Goal: Find specific page/section: Find specific page/section

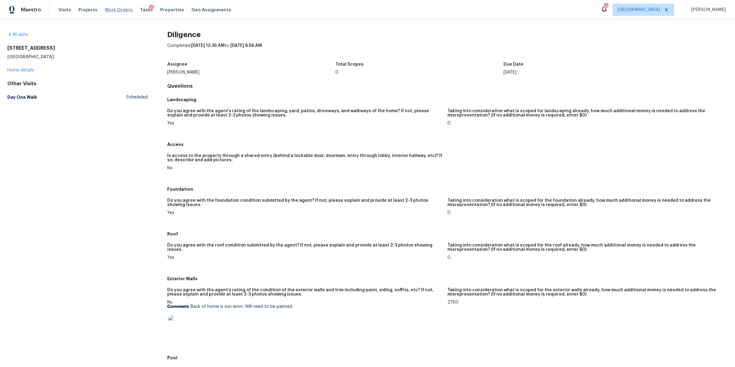
click at [108, 10] on span "Work Orders" at bounding box center [119, 10] width 28 height 6
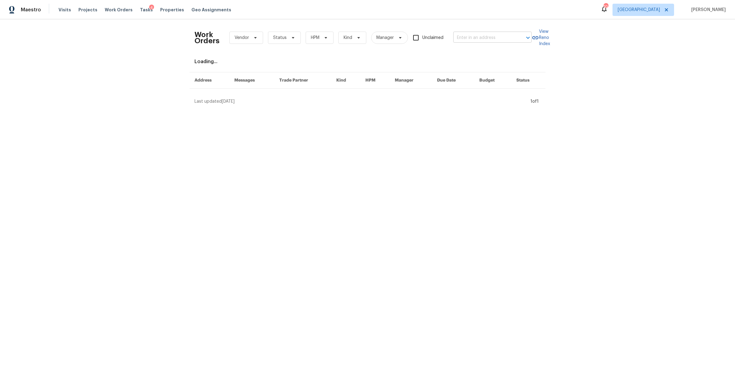
click at [499, 39] on input "text" at bounding box center [483, 37] width 61 height 9
type input "cottonwood"
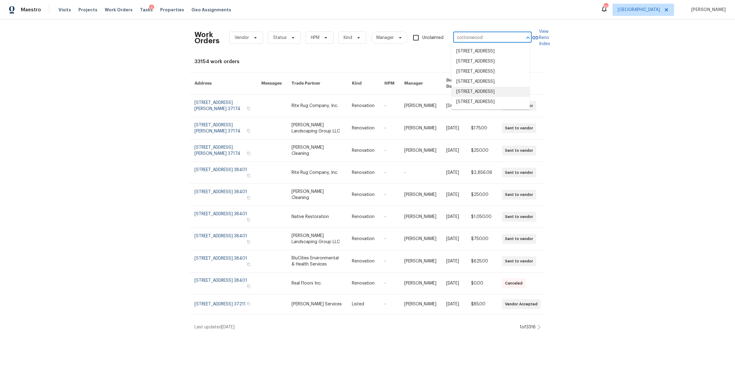
click at [479, 97] on li "[STREET_ADDRESS]" at bounding box center [490, 92] width 78 height 10
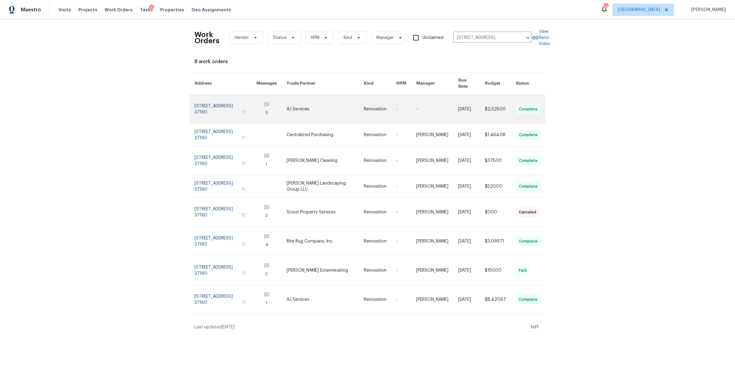
click at [224, 104] on link at bounding box center [225, 109] width 62 height 29
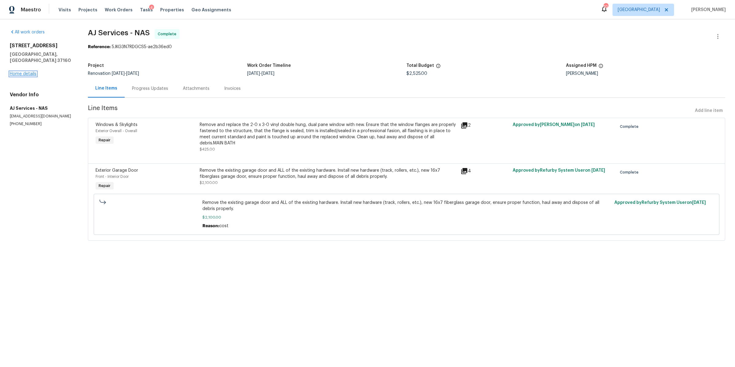
click at [28, 72] on link "Home details" at bounding box center [23, 74] width 27 height 4
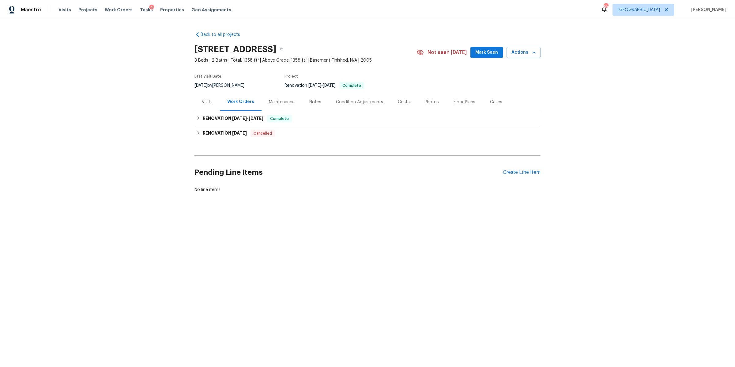
click at [314, 101] on div "Notes" at bounding box center [315, 102] width 12 height 6
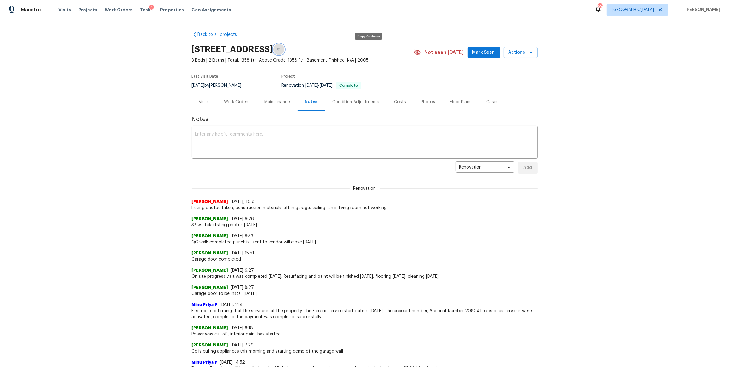
click at [281, 49] on icon "button" at bounding box center [279, 49] width 4 height 4
